Goal: Task Accomplishment & Management: Use online tool/utility

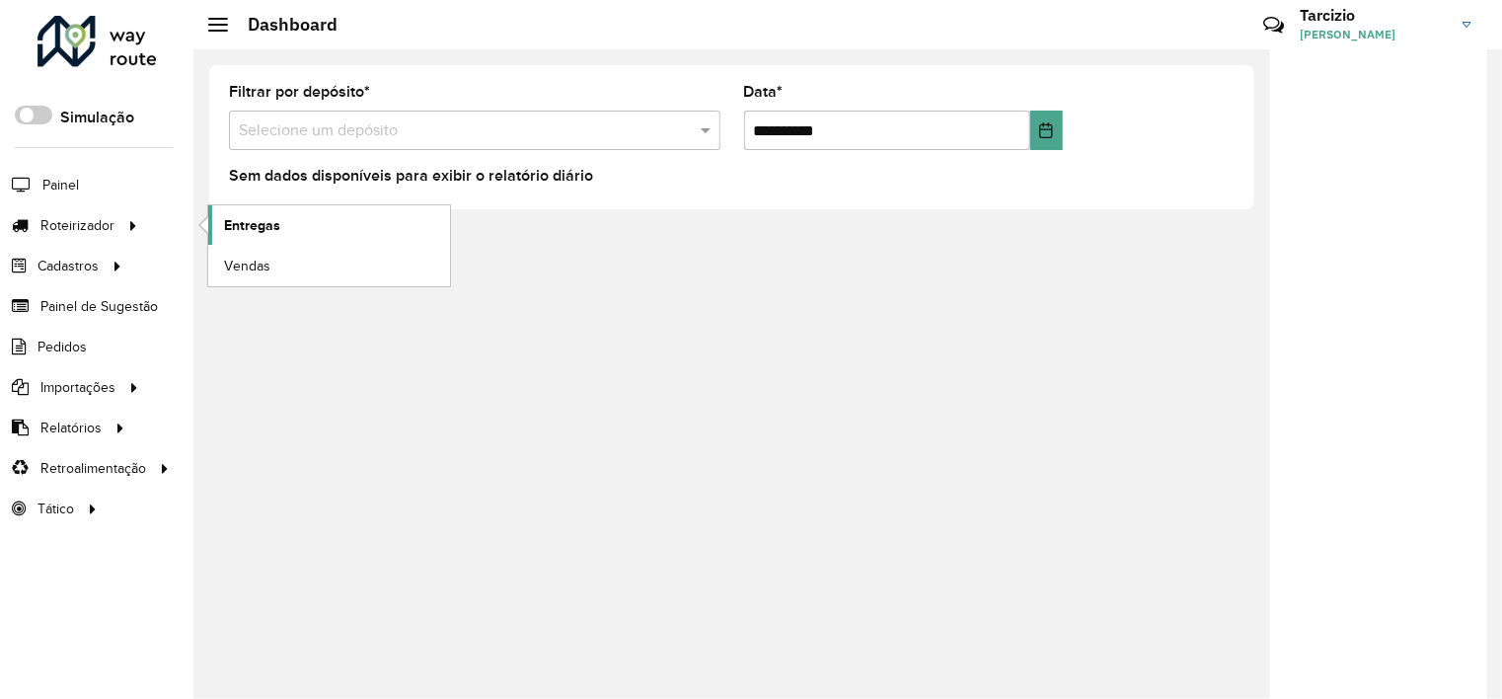
click at [303, 225] on link "Entregas" at bounding box center [329, 224] width 242 height 39
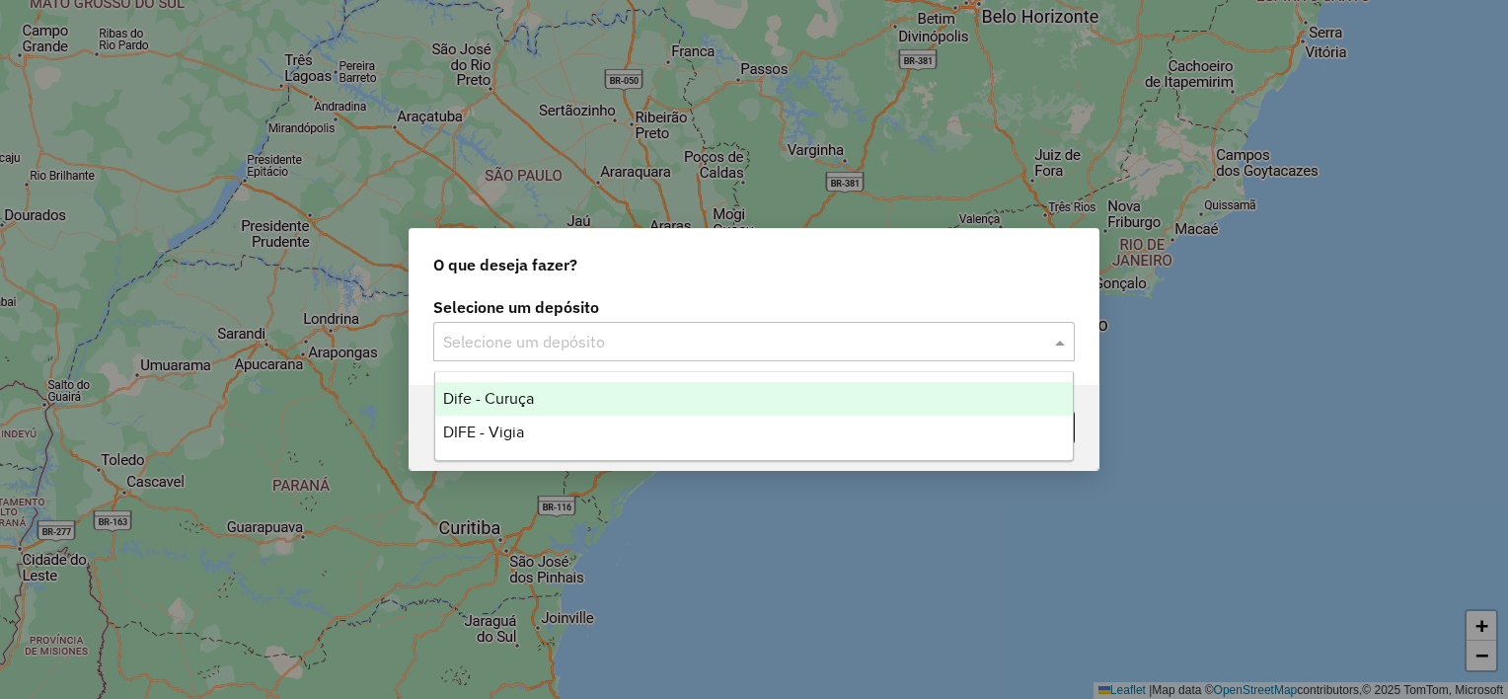
click at [667, 346] on input "text" at bounding box center [734, 343] width 582 height 24
click at [561, 401] on div "Dife - Curuça" at bounding box center [754, 399] width 638 height 34
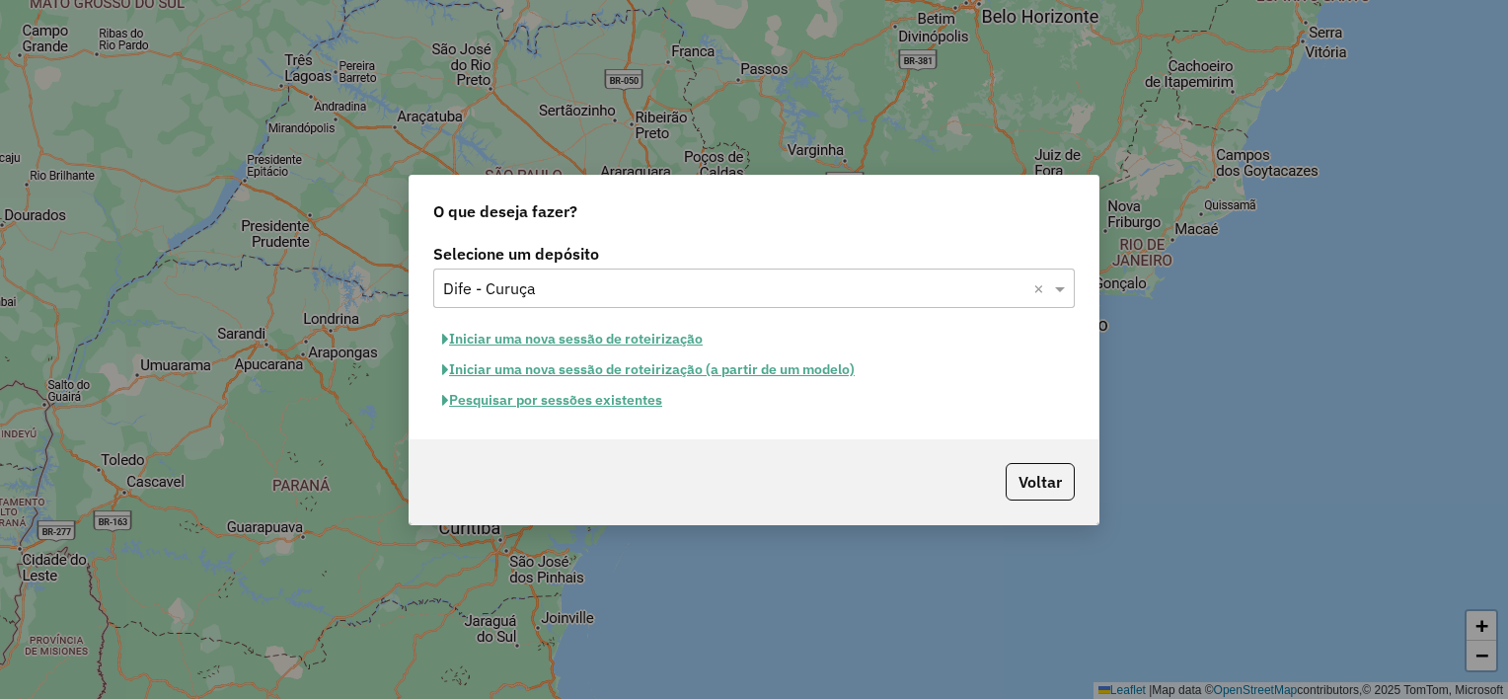
click at [578, 401] on button "Pesquisar por sessões existentes" at bounding box center [552, 400] width 238 height 31
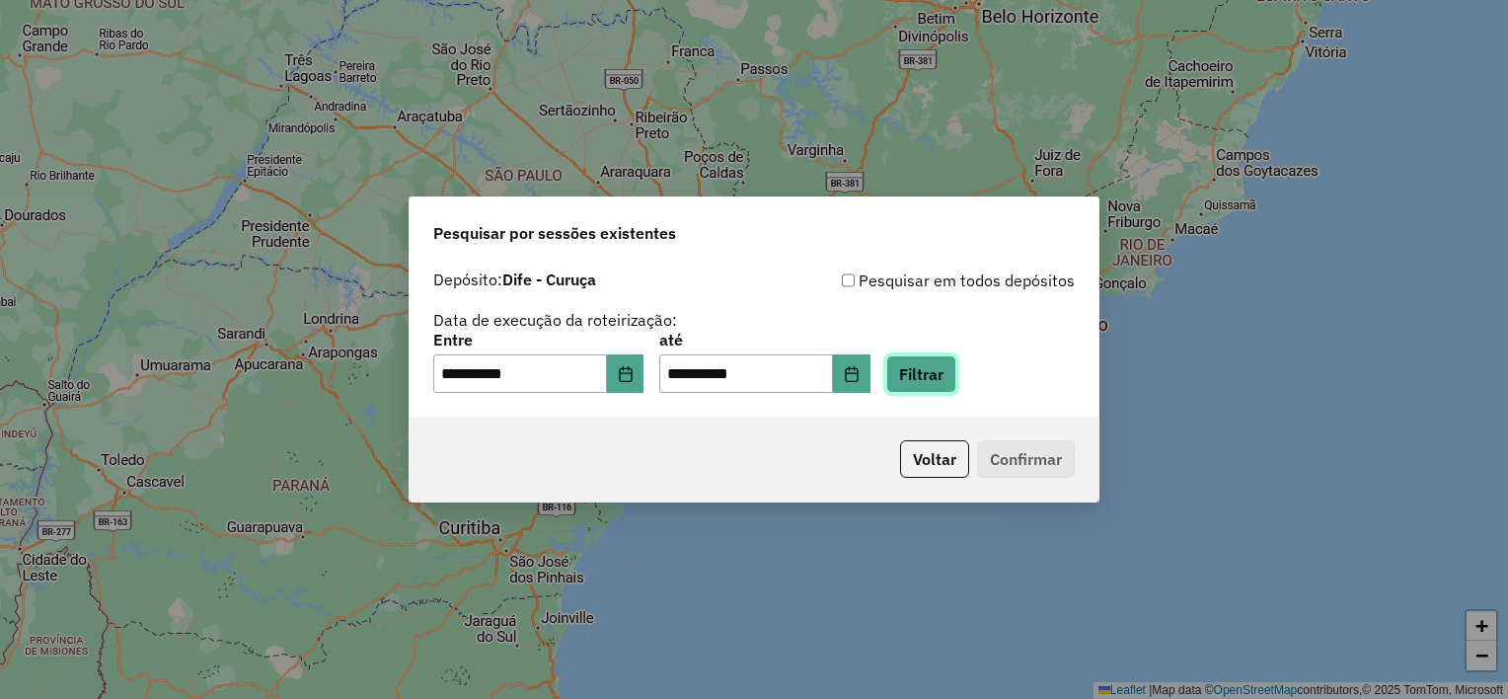
click at [949, 387] on button "Filtrar" at bounding box center [921, 373] width 70 height 37
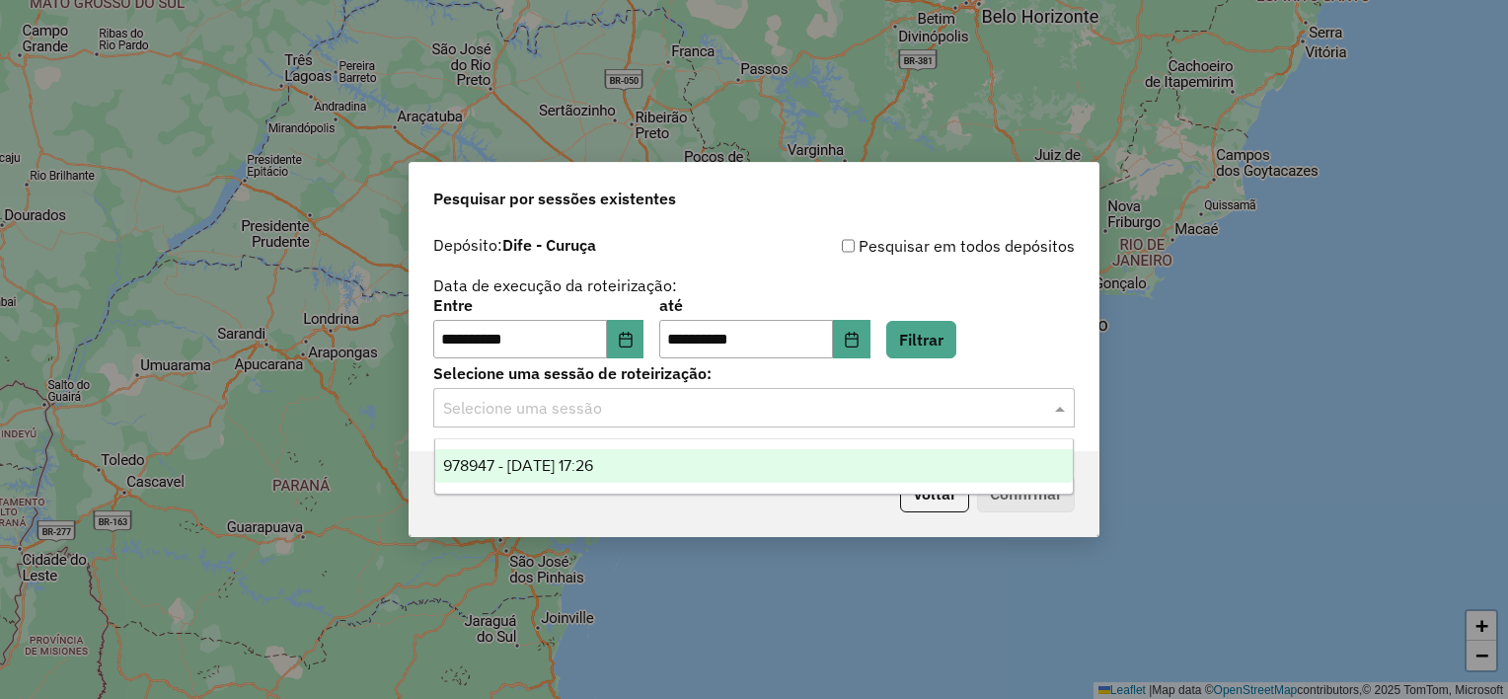
click at [663, 409] on input "text" at bounding box center [734, 409] width 582 height 24
click at [643, 476] on div "978947 - 14/08/2025 17:26" at bounding box center [754, 466] width 638 height 34
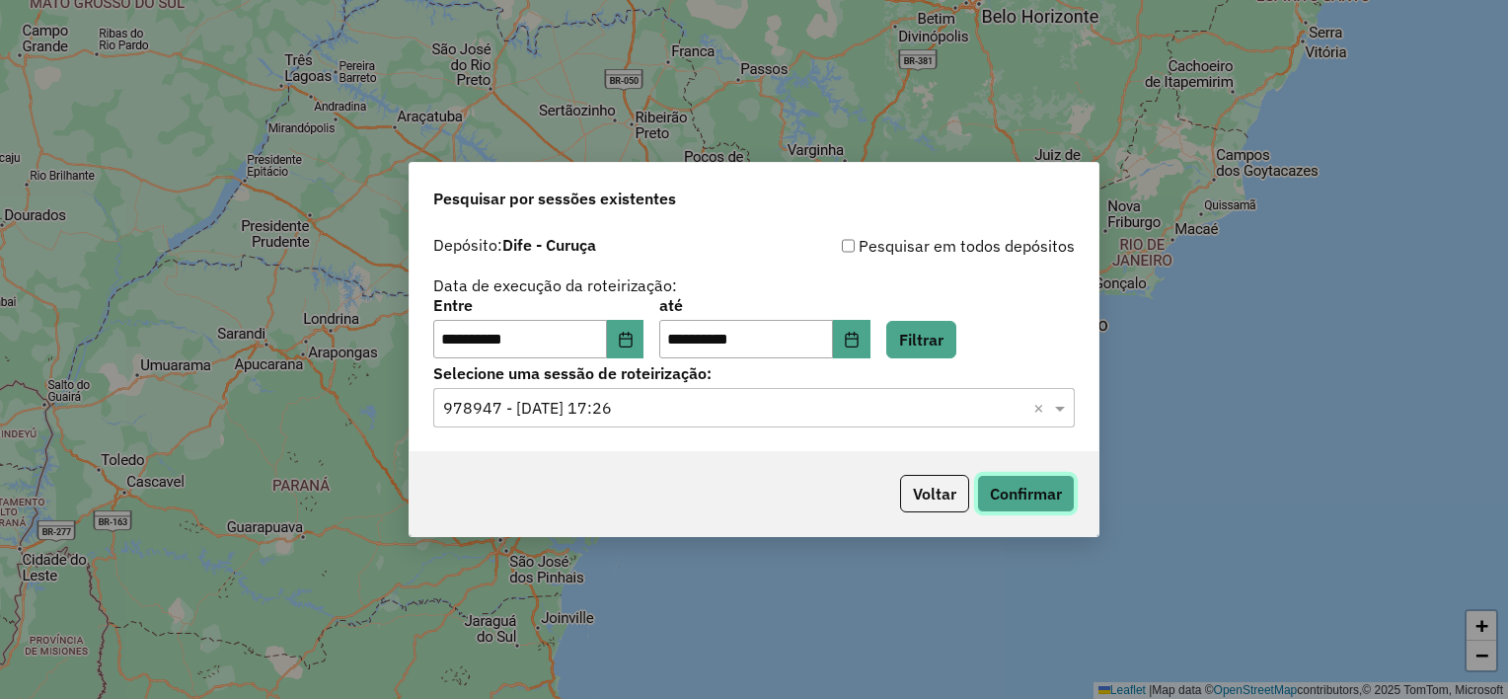
click at [1007, 489] on button "Confirmar" at bounding box center [1026, 493] width 98 height 37
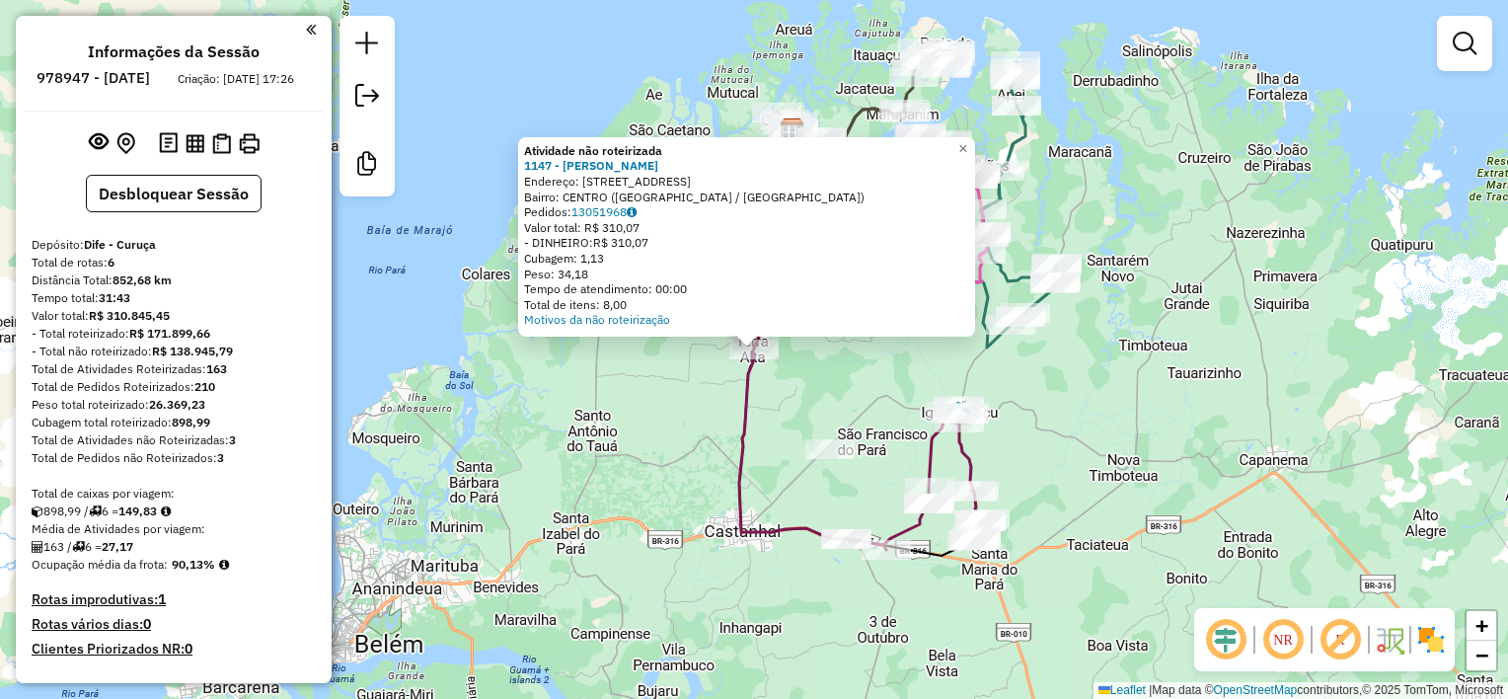
click at [777, 379] on div "Atividade não roteirizada 1147 - NELMA RECARGA Endereço: AV : Jarbas passarinho…" at bounding box center [754, 349] width 1508 height 699
click at [780, 379] on div "Atividade não roteirizada 1147 - NELMA RECARGA Endereço: AV : Jarbas passarinho…" at bounding box center [754, 349] width 1508 height 699
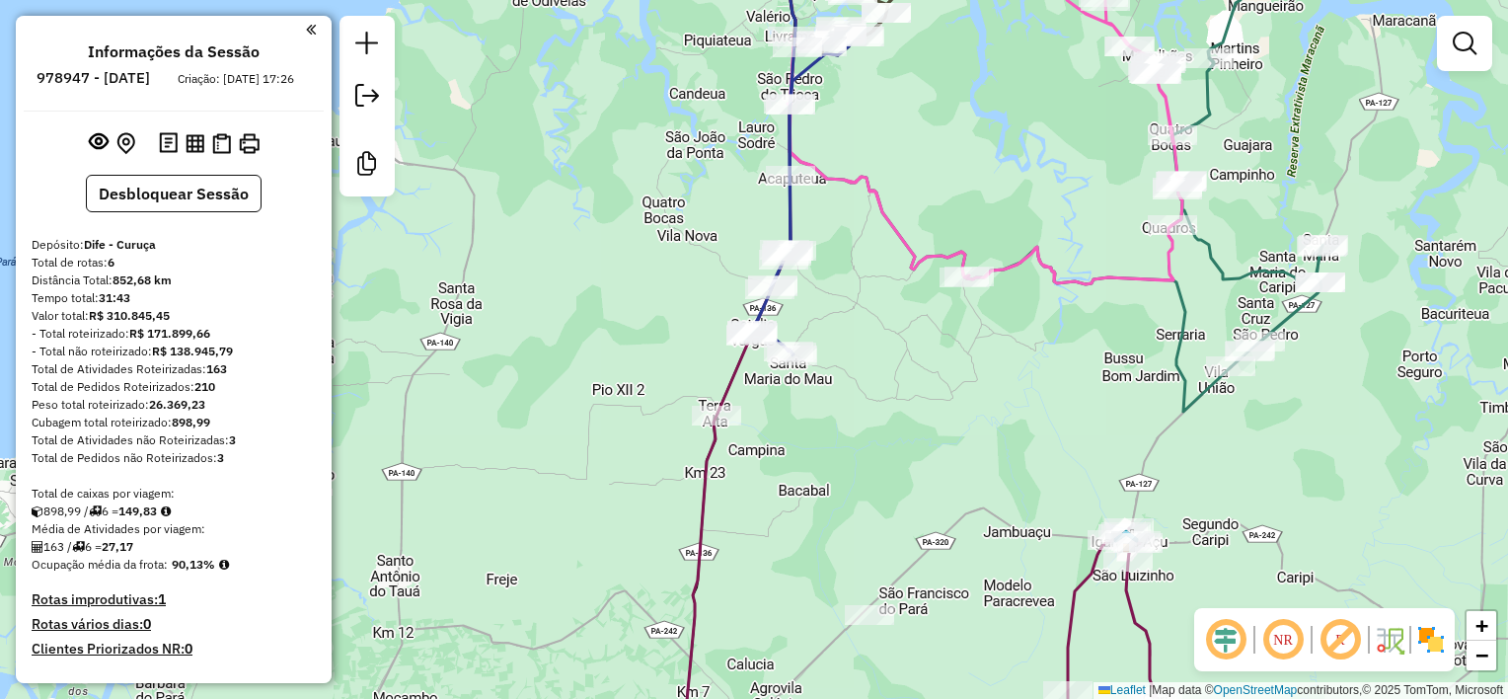
drag, startPoint x: 817, startPoint y: 260, endPoint x: 823, endPoint y: 334, distance: 74.2
click at [823, 334] on div "Janela de atendimento Grade de atendimento Capacidade Transportadoras Veículos …" at bounding box center [754, 349] width 1508 height 699
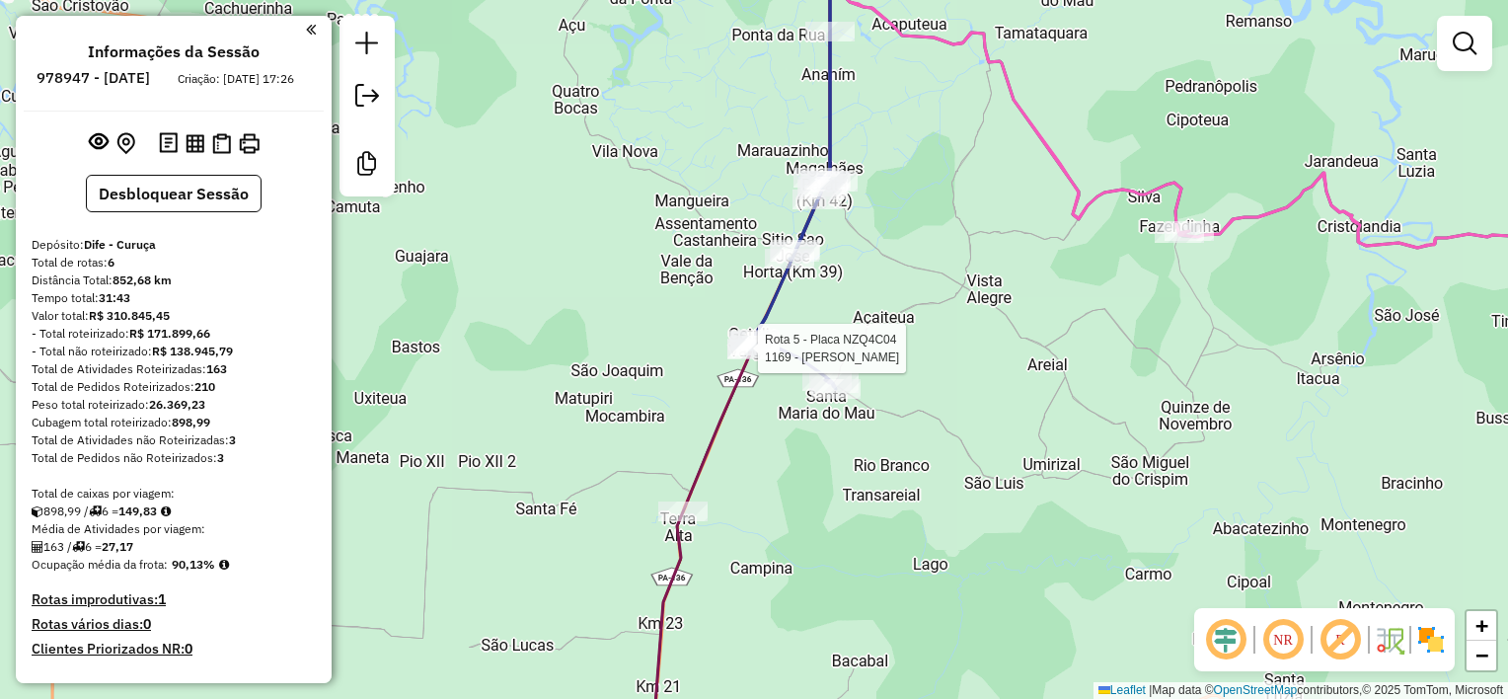
select select "**********"
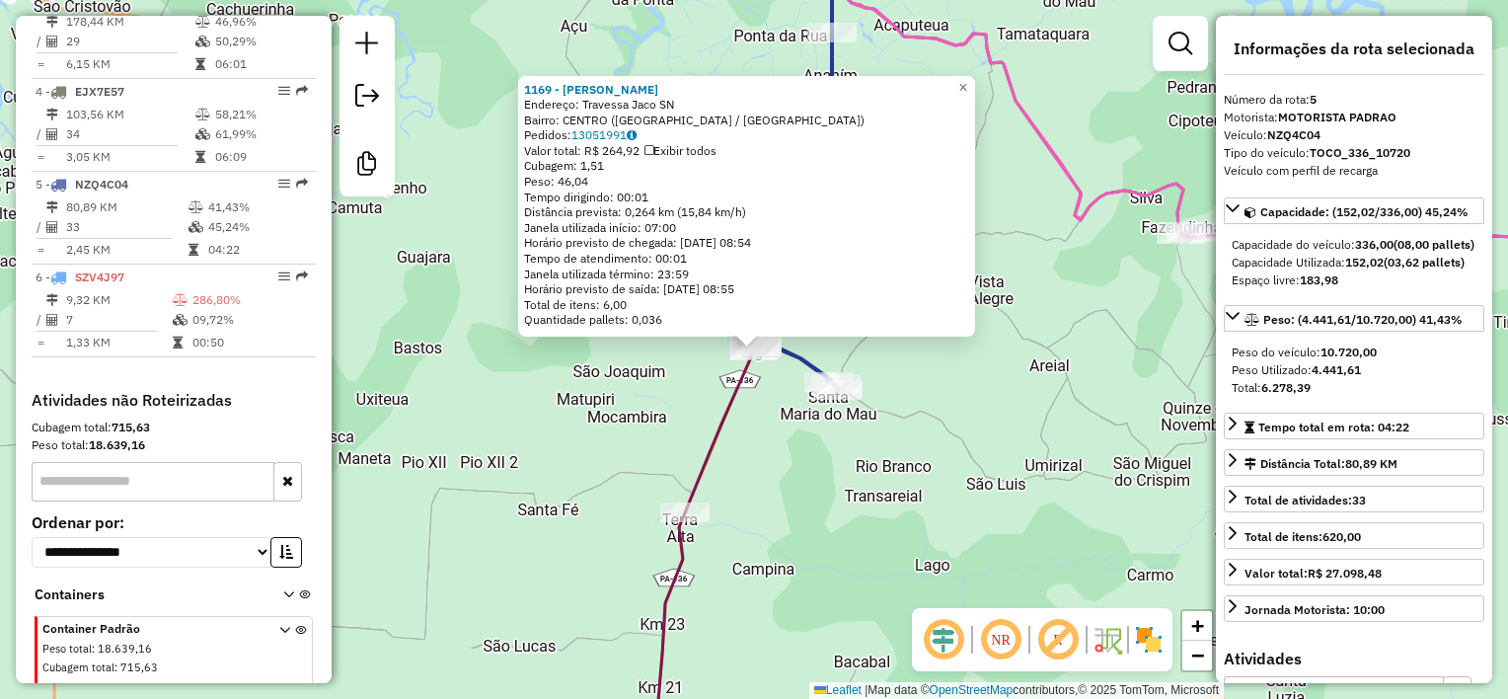
scroll to position [1008, 0]
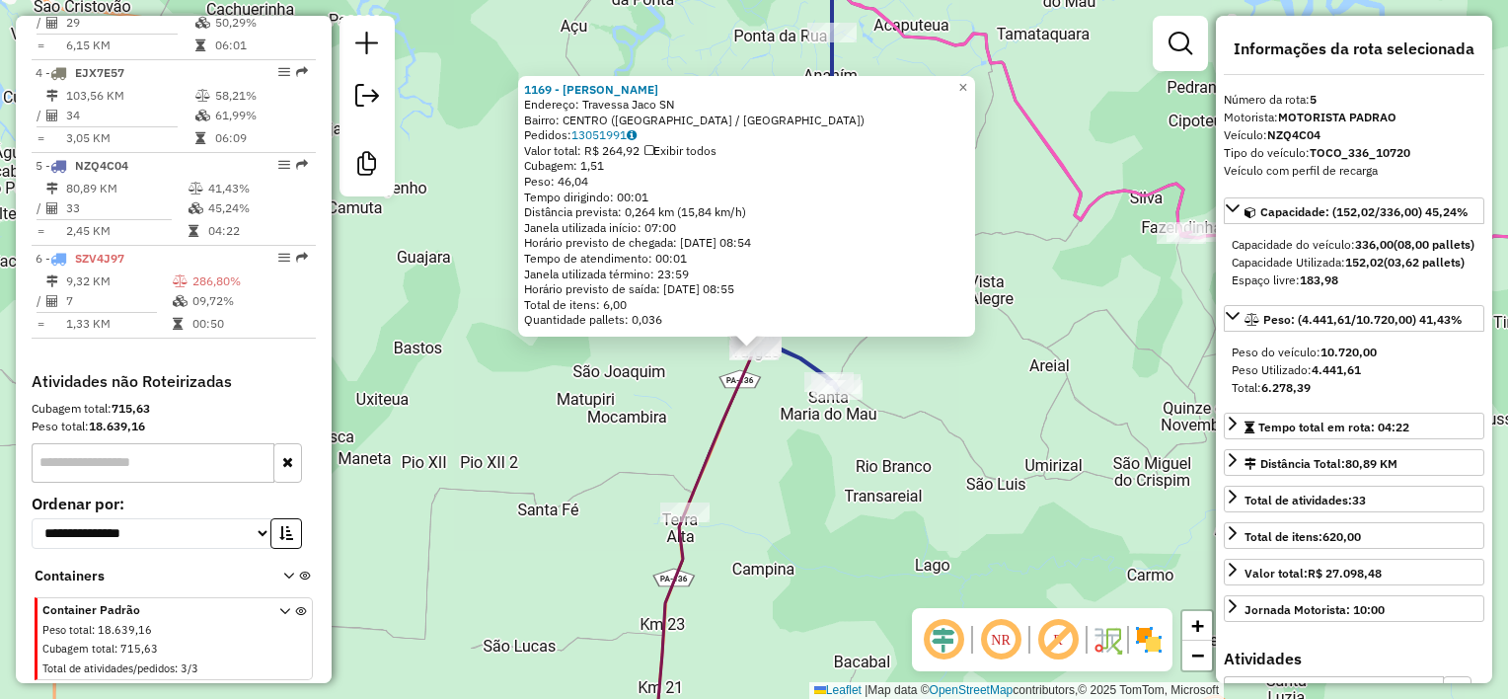
click at [763, 426] on div "1169 - [PERSON_NAME]: Travessa Jaco SN Bairro: [GEOGRAPHIC_DATA] ([GEOGRAPHIC_D…" at bounding box center [754, 349] width 1508 height 699
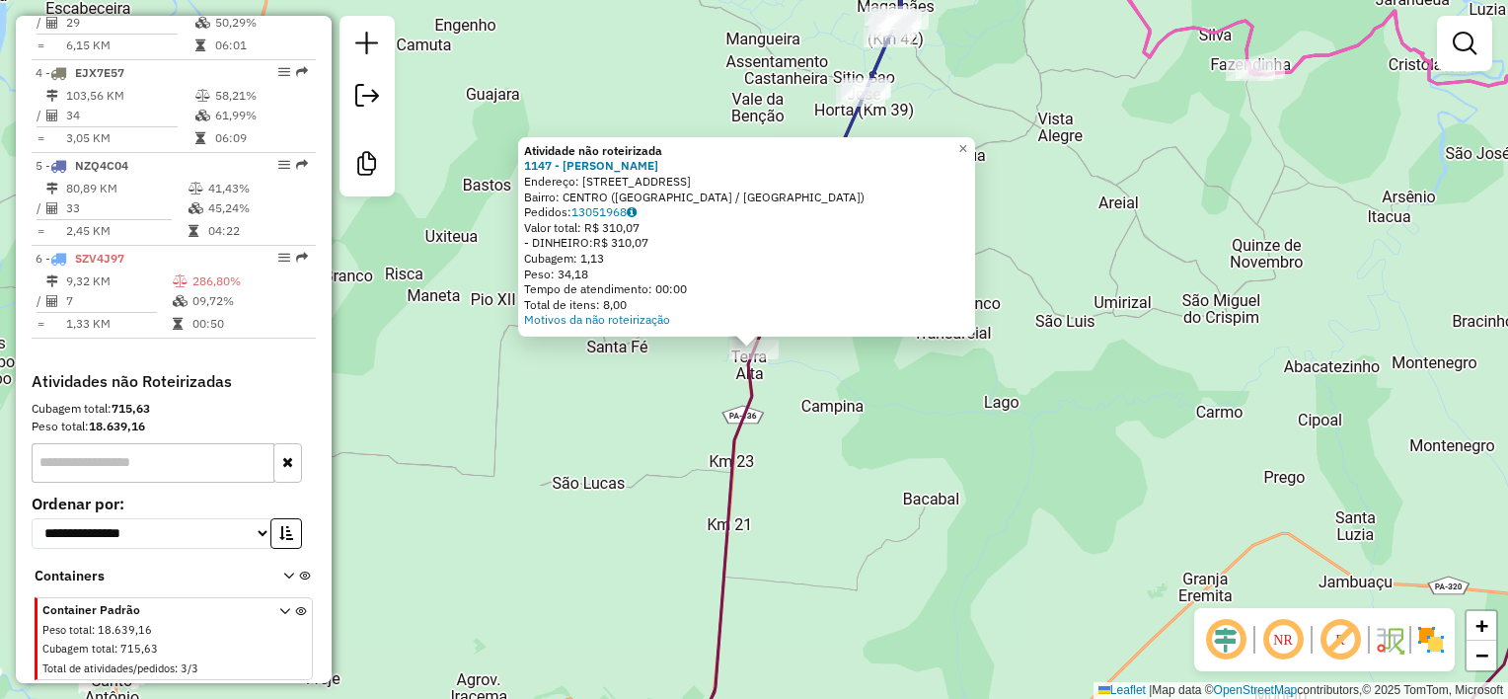
click at [704, 378] on div "Atividade não roteirizada 1147 - NELMA RECARGA Endereço: AV : Jarbas passarinho…" at bounding box center [754, 349] width 1508 height 699
